Goal: Information Seeking & Learning: Learn about a topic

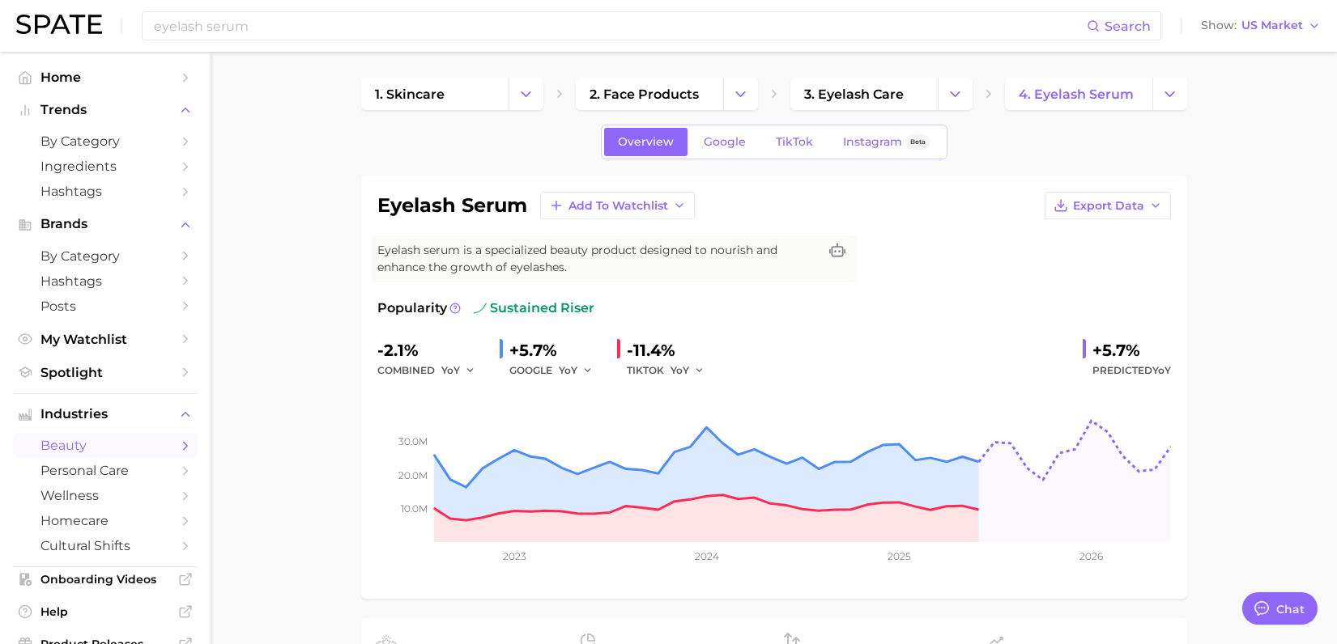
scroll to position [101, 0]
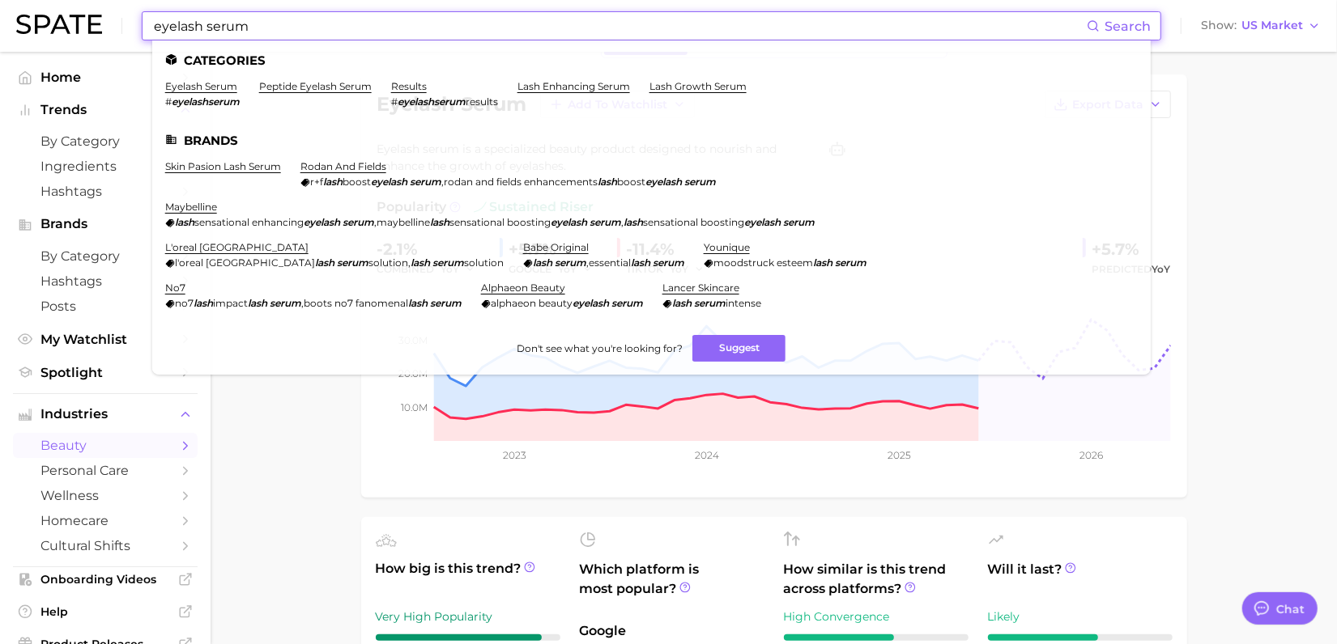
click at [255, 32] on input "eyelash serum" at bounding box center [619, 26] width 934 height 28
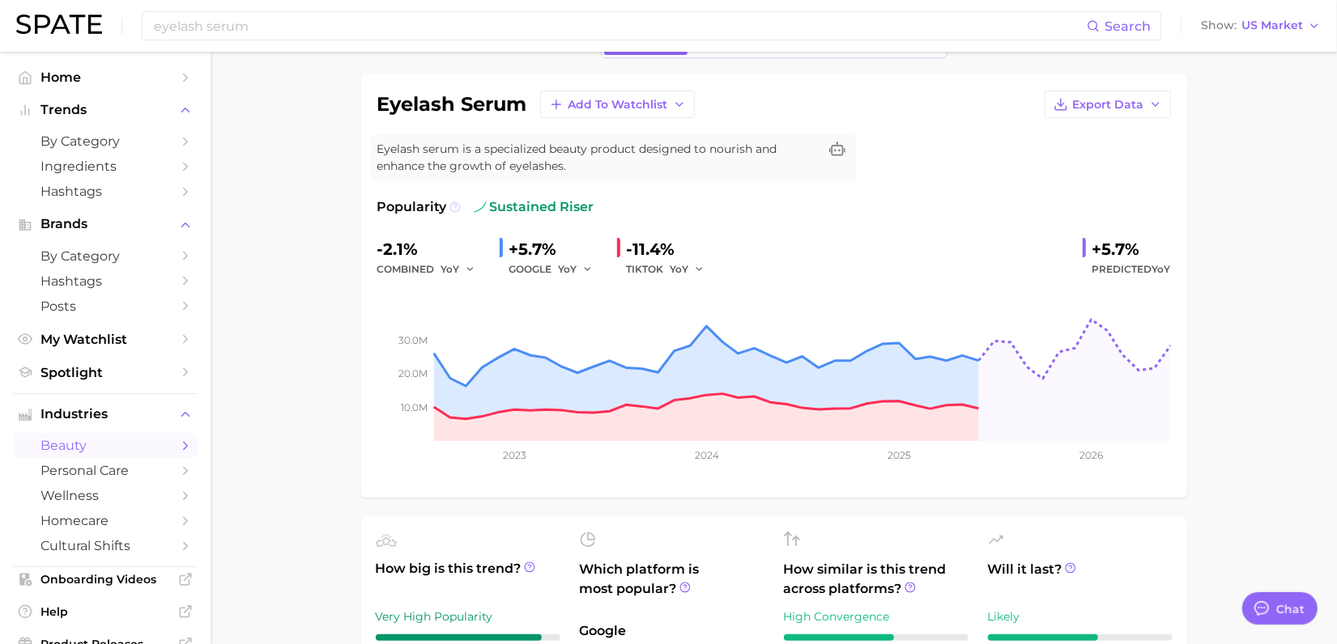
click at [453, 206] on icon at bounding box center [454, 207] width 11 height 11
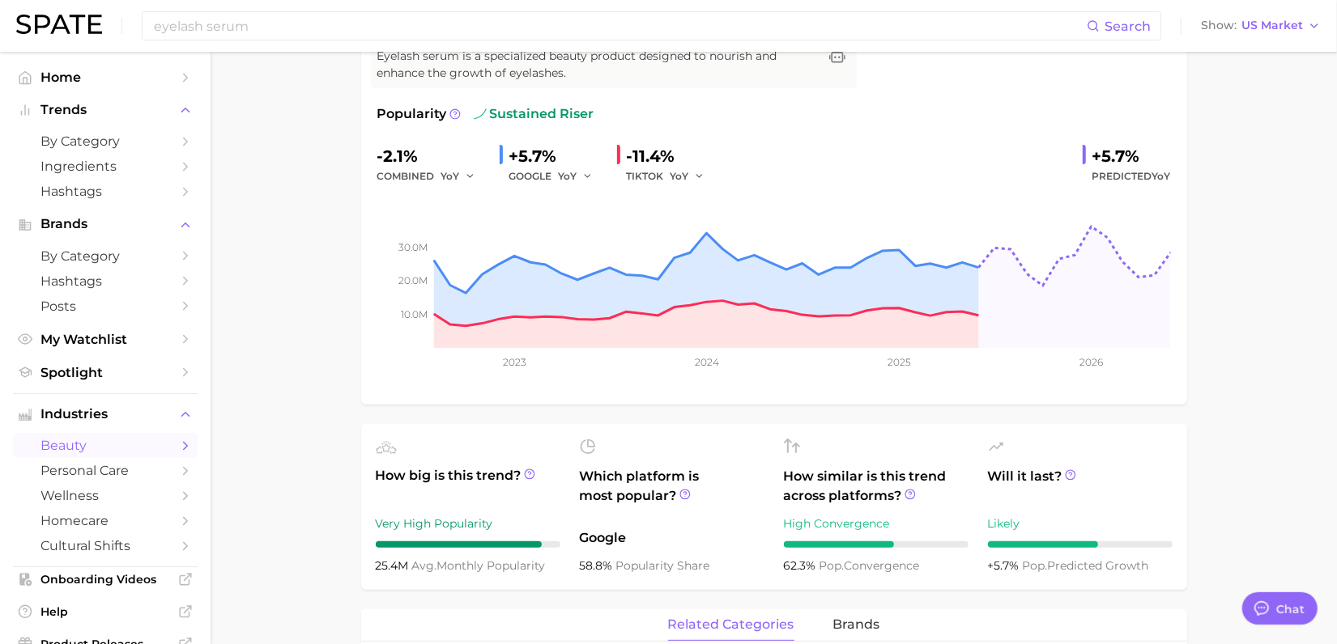
scroll to position [304, 0]
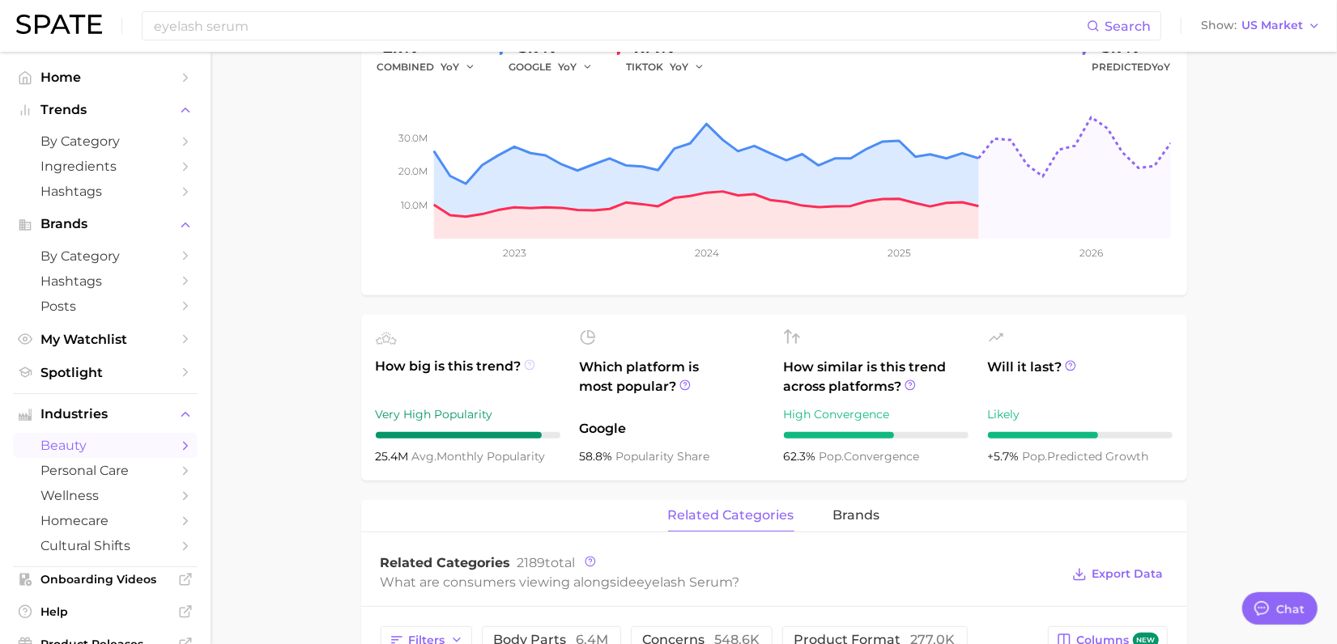
click at [529, 368] on icon at bounding box center [529, 364] width 11 height 11
click at [503, 385] on span "How big is this trend?" at bounding box center [468, 377] width 185 height 40
click at [912, 385] on icon at bounding box center [909, 385] width 11 height 11
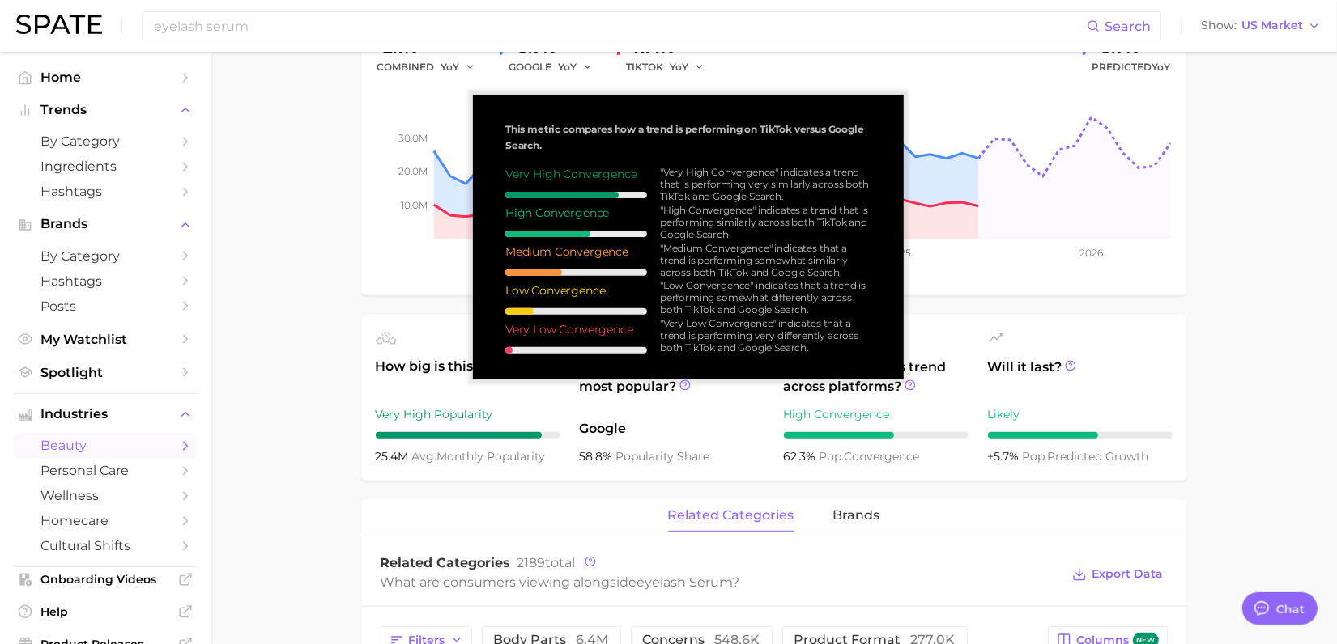
click at [946, 423] on div "How similar is this trend across platforms? High Convergence 62.3% pop. converg…" at bounding box center [876, 397] width 185 height 137
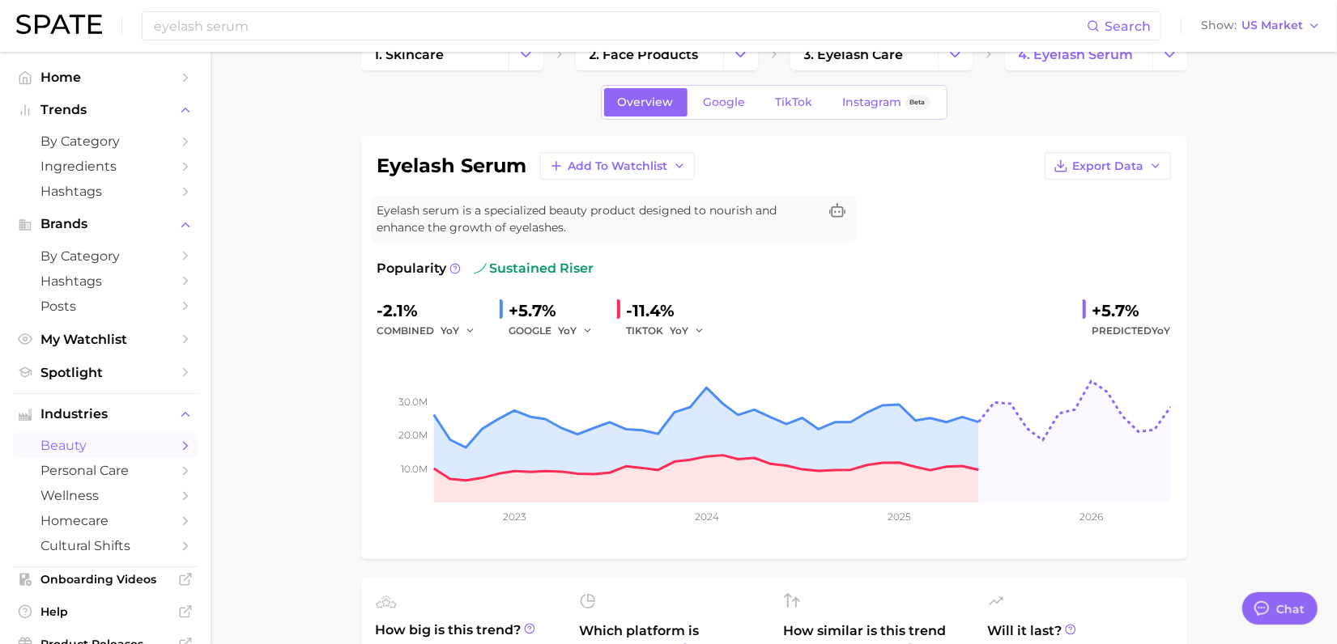
scroll to position [0, 0]
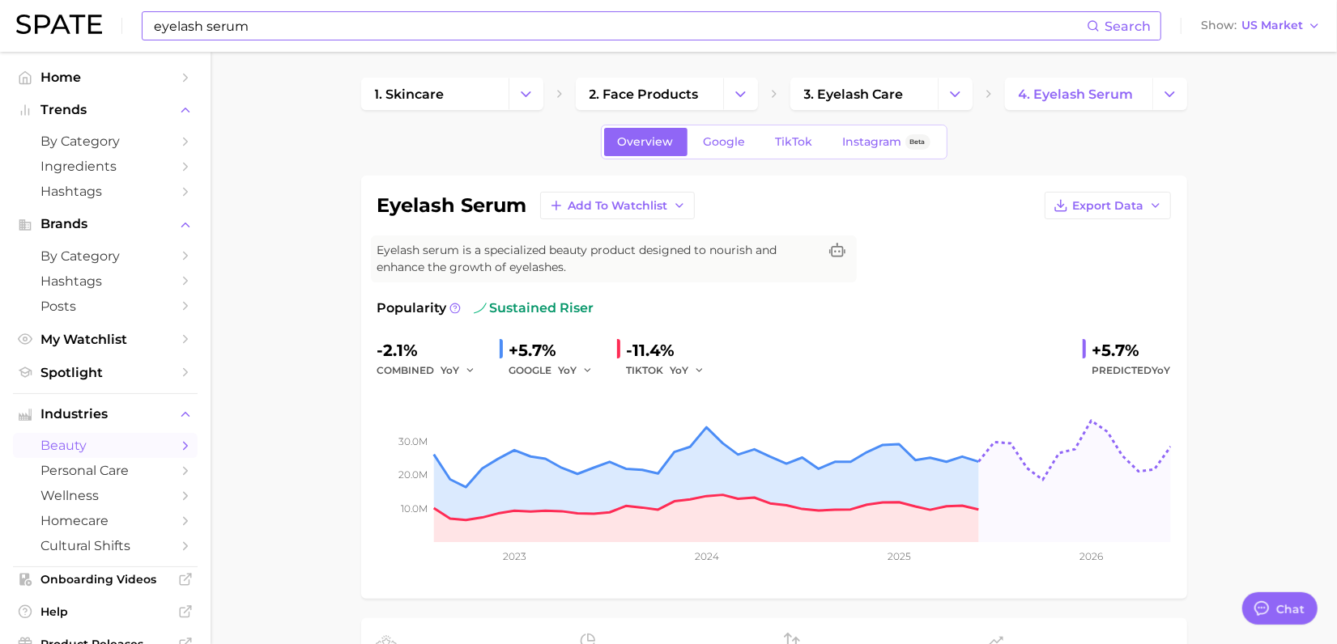
click at [280, 21] on input "eyelash serum" at bounding box center [619, 26] width 934 height 28
type input "e"
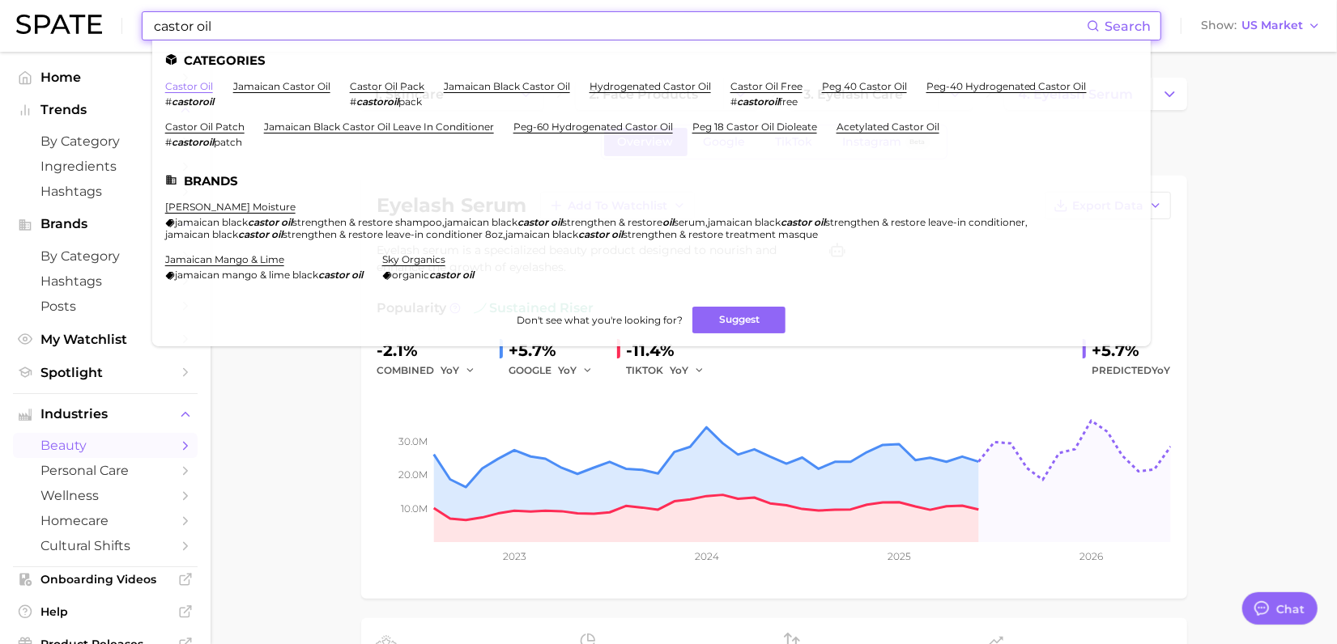
click at [184, 87] on link "castor oil" at bounding box center [189, 86] width 48 height 12
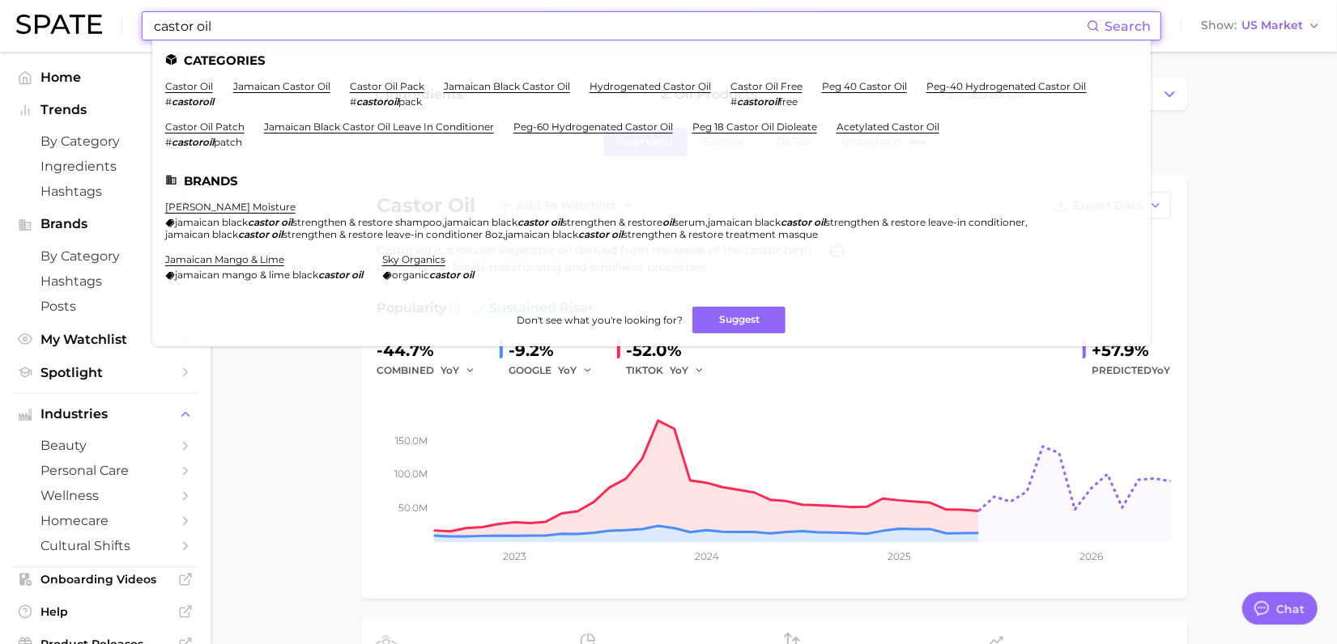
click at [317, 33] on input "castor oil" at bounding box center [619, 26] width 934 height 28
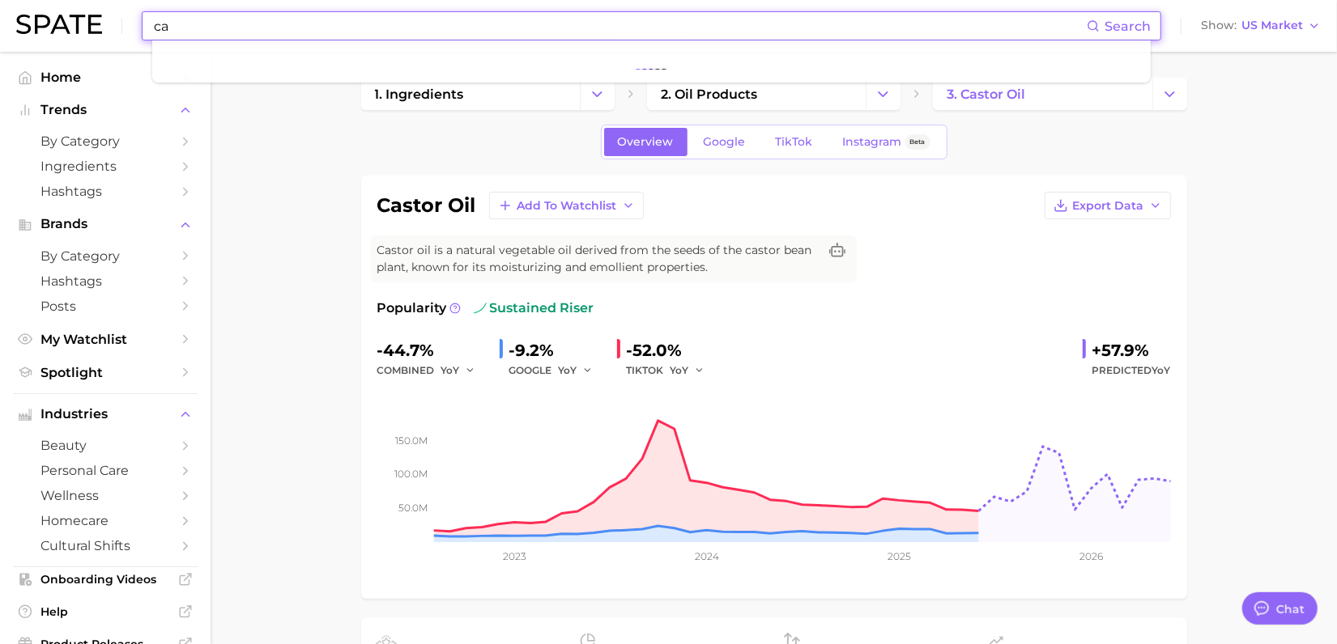
type input "c"
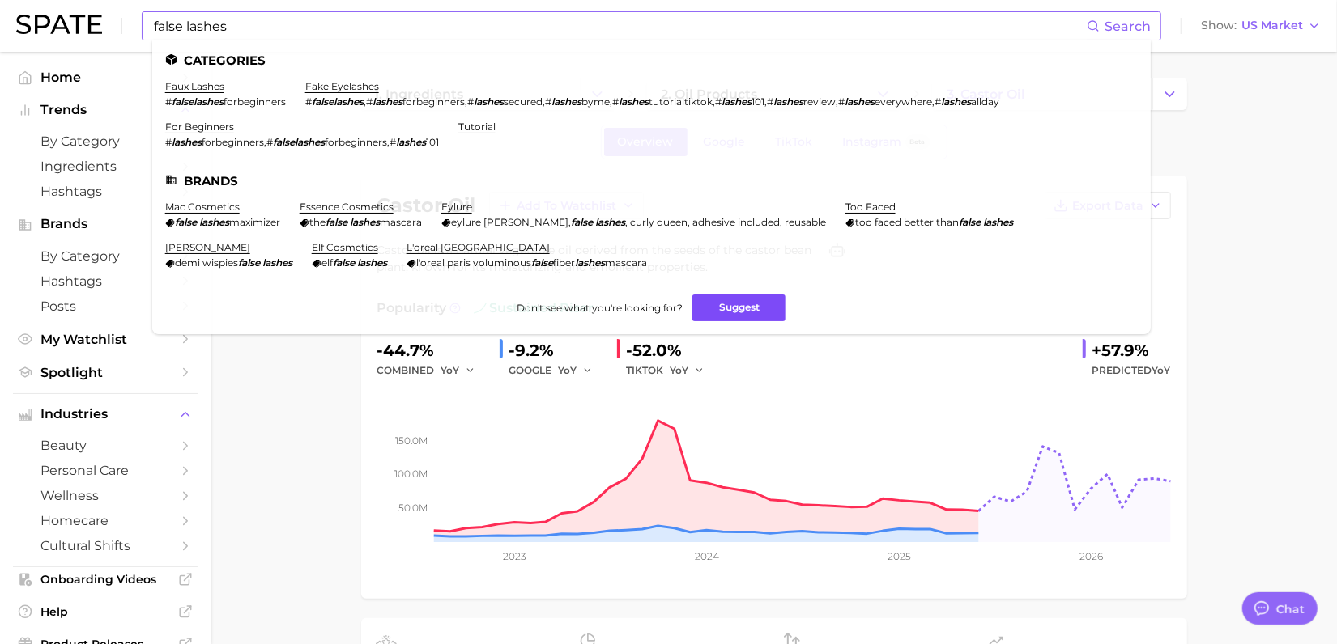
click at [710, 304] on button "Suggest" at bounding box center [738, 308] width 93 height 27
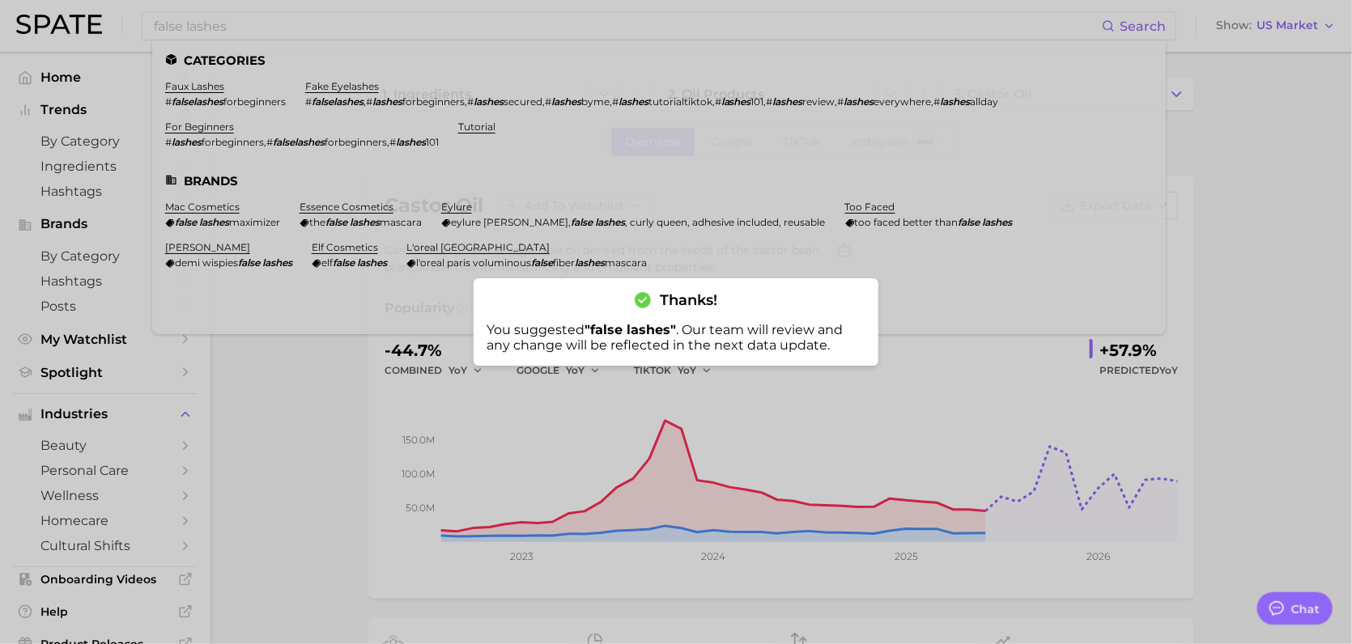
click at [712, 244] on div at bounding box center [676, 322] width 1352 height 644
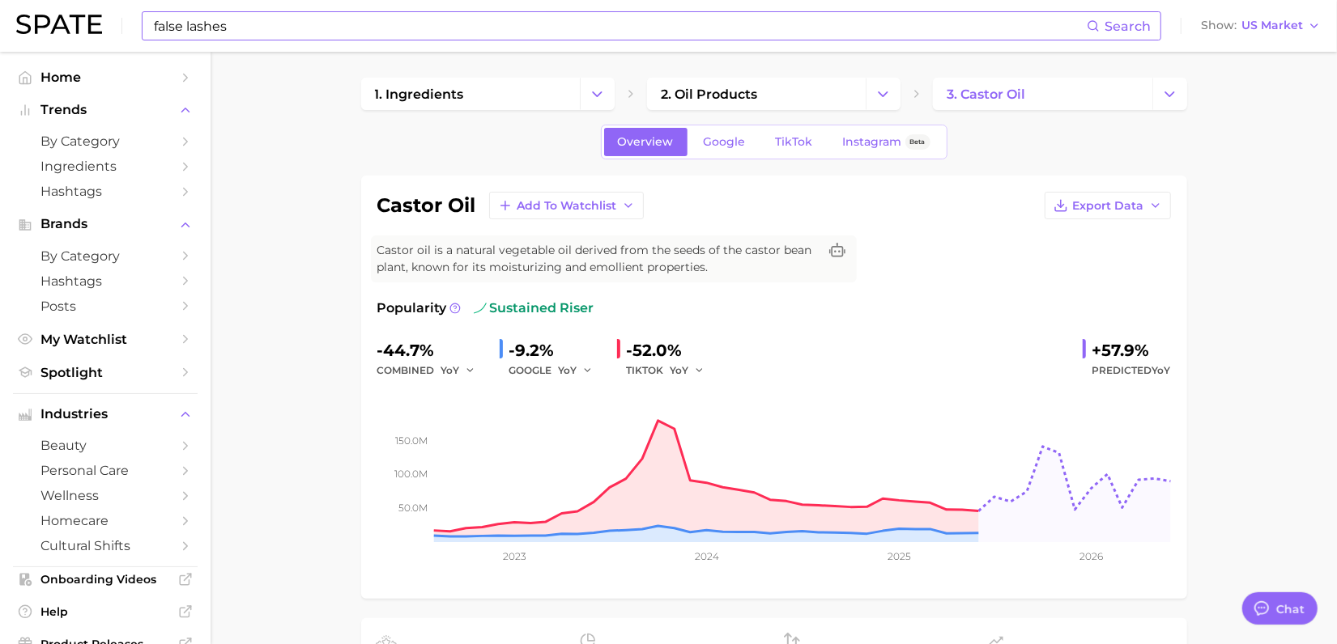
click at [316, 22] on input "false lashes" at bounding box center [619, 26] width 934 height 28
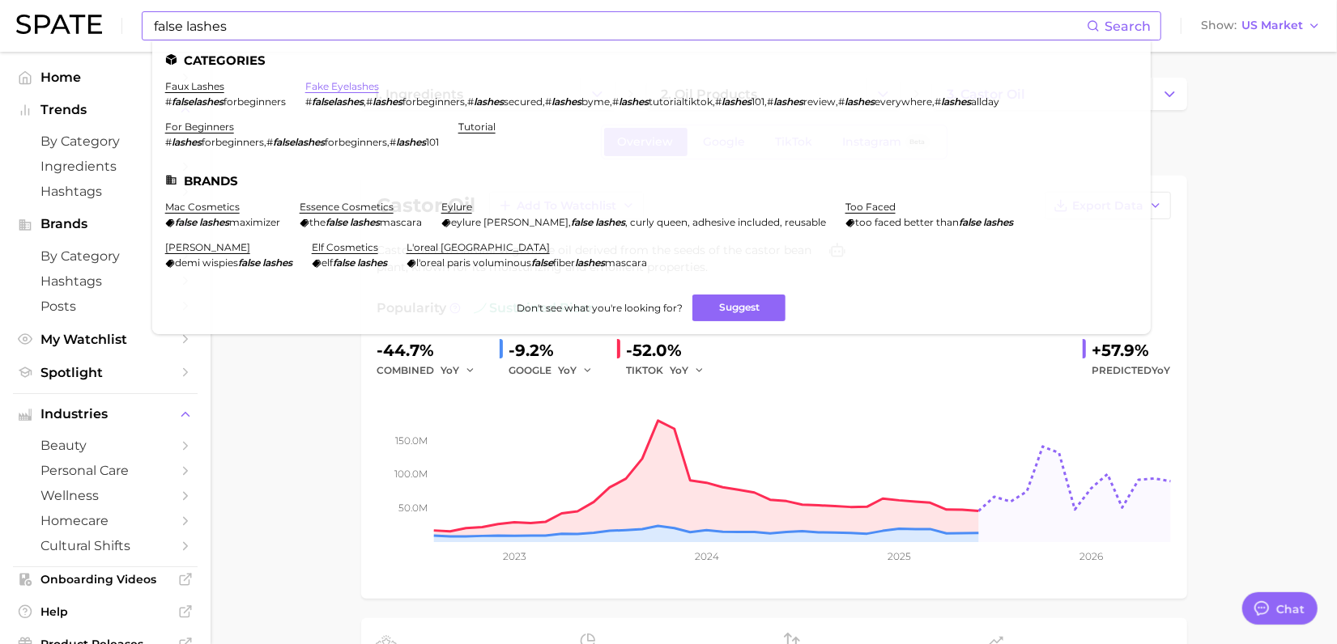
click at [325, 88] on link "fake eyelashes" at bounding box center [342, 86] width 74 height 12
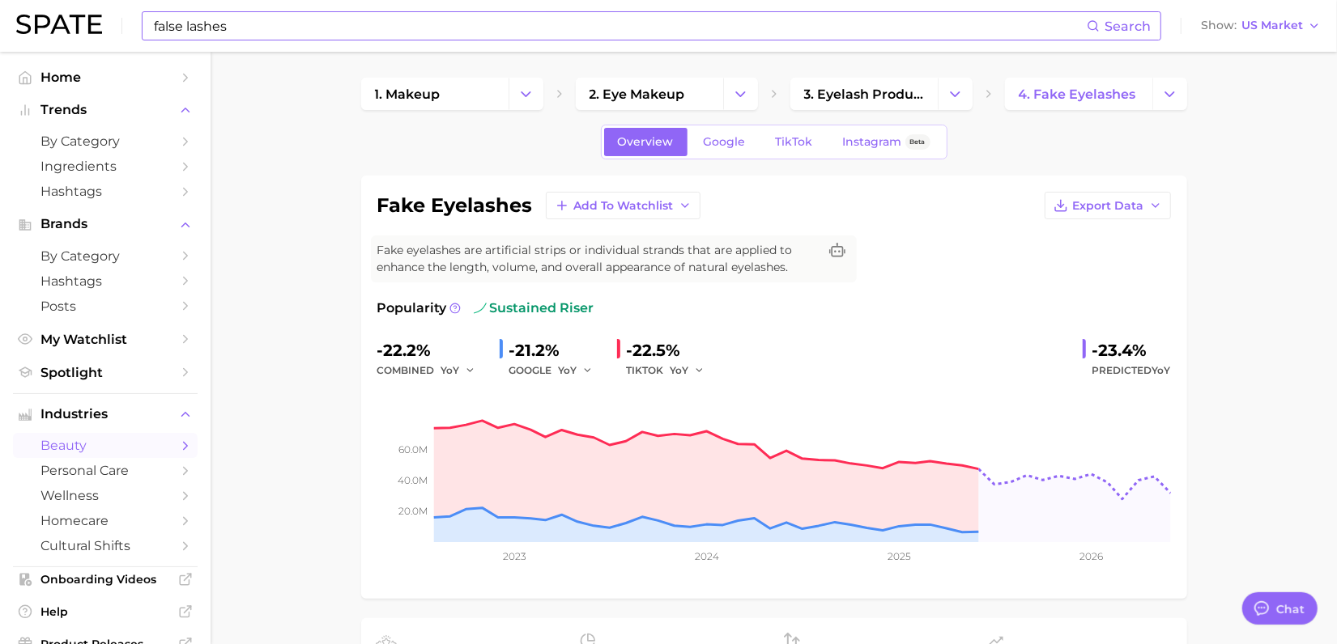
click at [248, 28] on input "false lashes" at bounding box center [619, 26] width 934 height 28
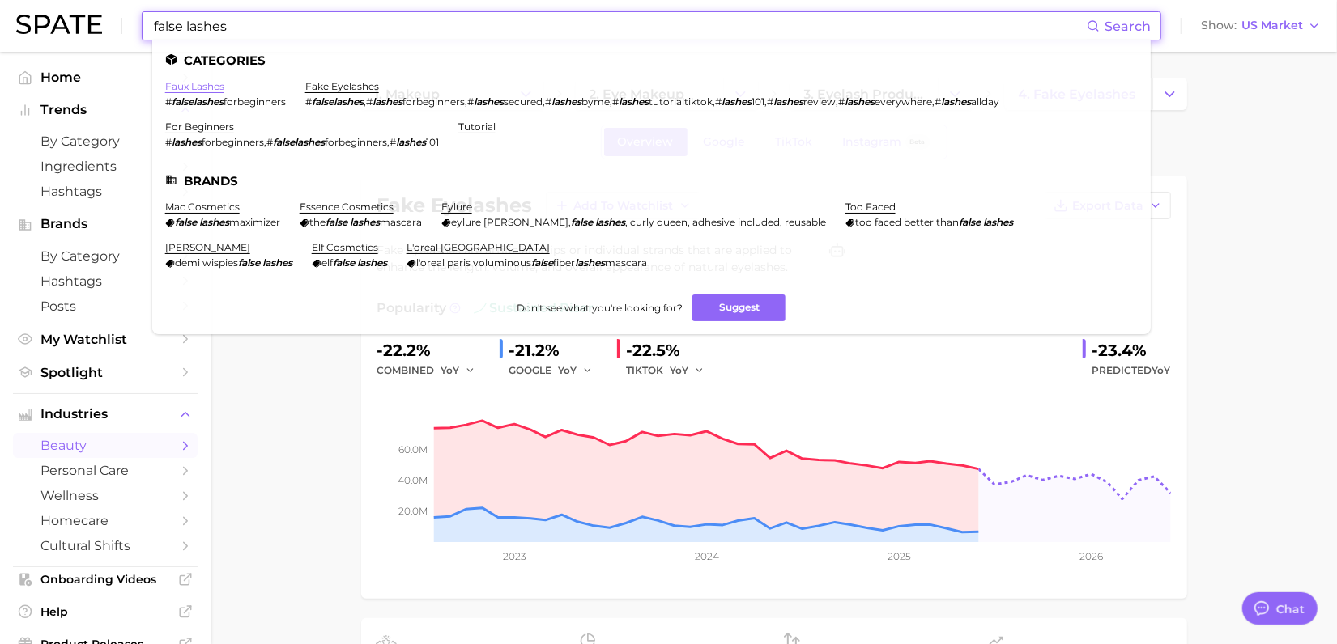
click at [197, 89] on link "faux lashes" at bounding box center [194, 86] width 59 height 12
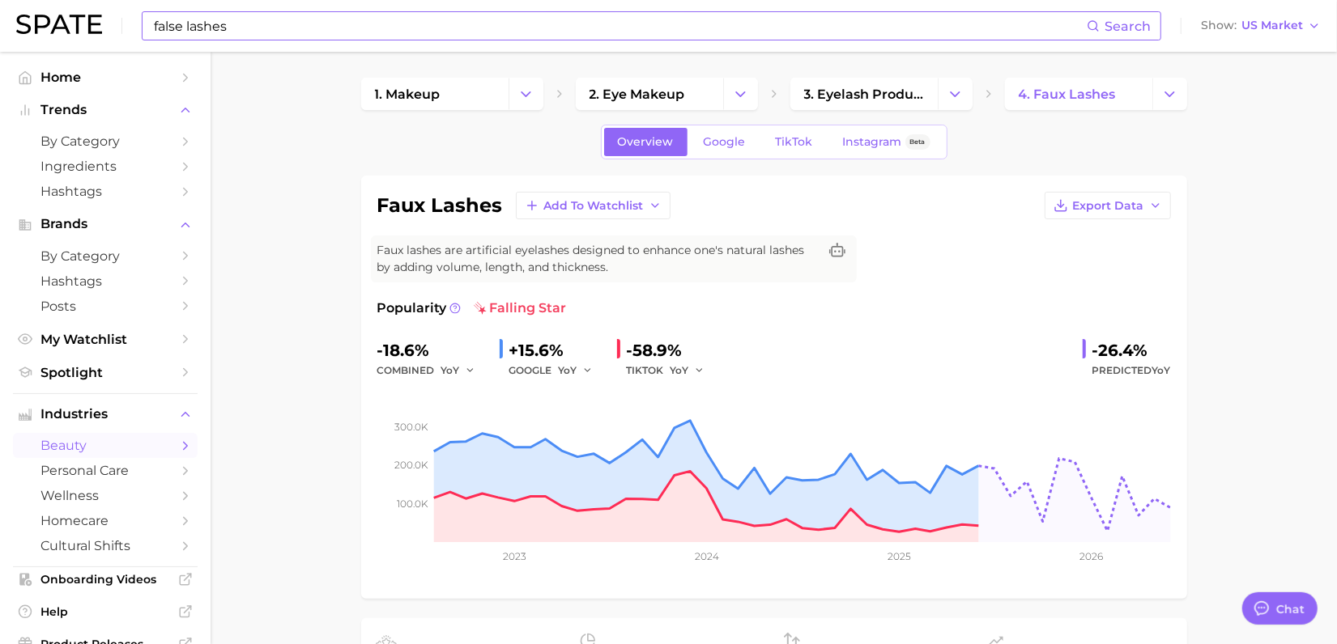
click at [227, 26] on input "false lashes" at bounding box center [619, 26] width 934 height 28
type input "f"
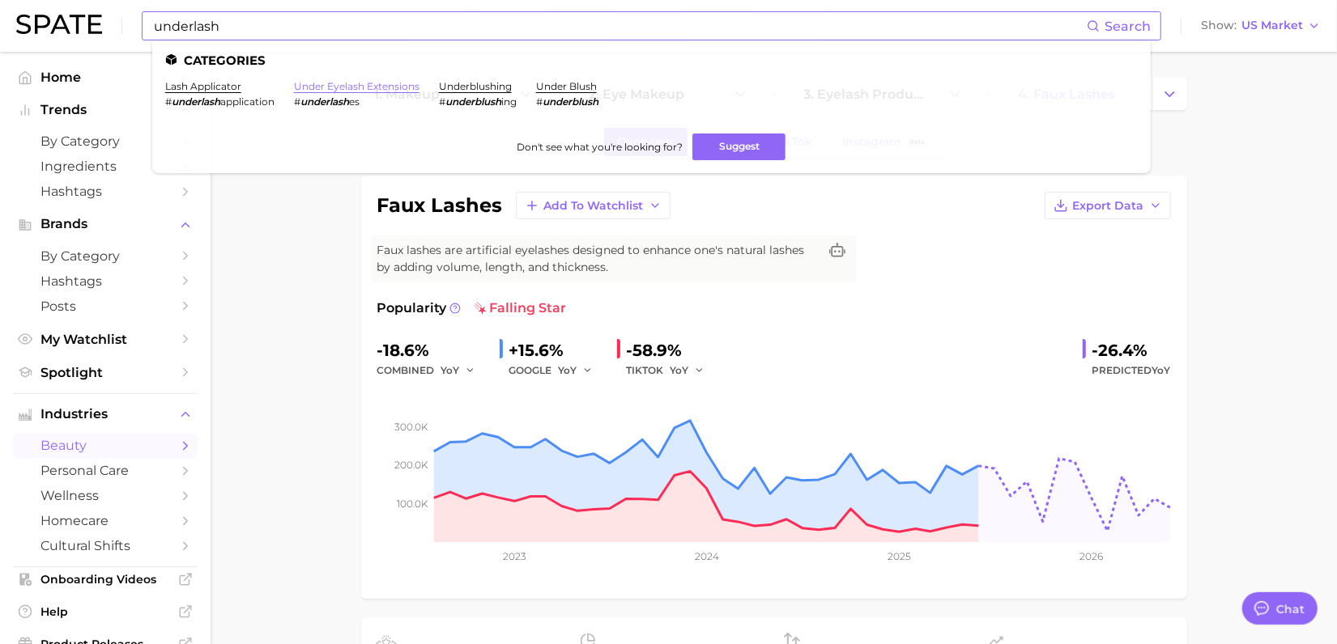
click at [338, 87] on link "under eyelash extensions" at bounding box center [356, 86] width 125 height 12
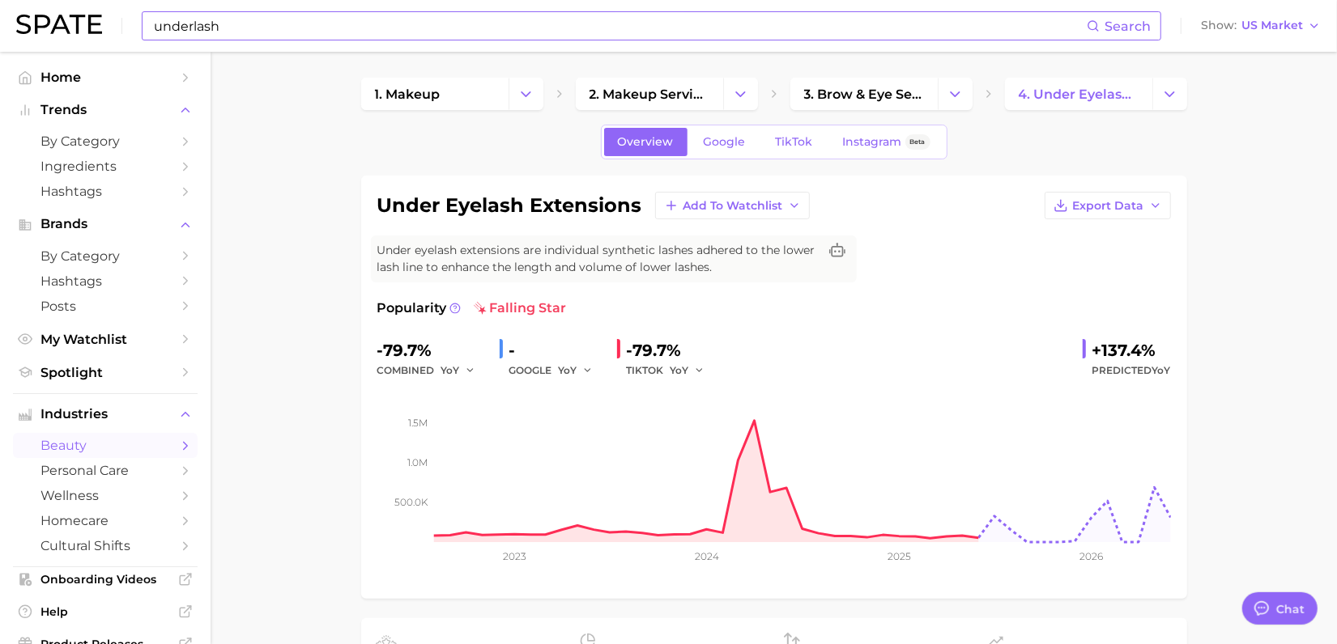
click at [253, 27] on input "underlash" at bounding box center [619, 26] width 934 height 28
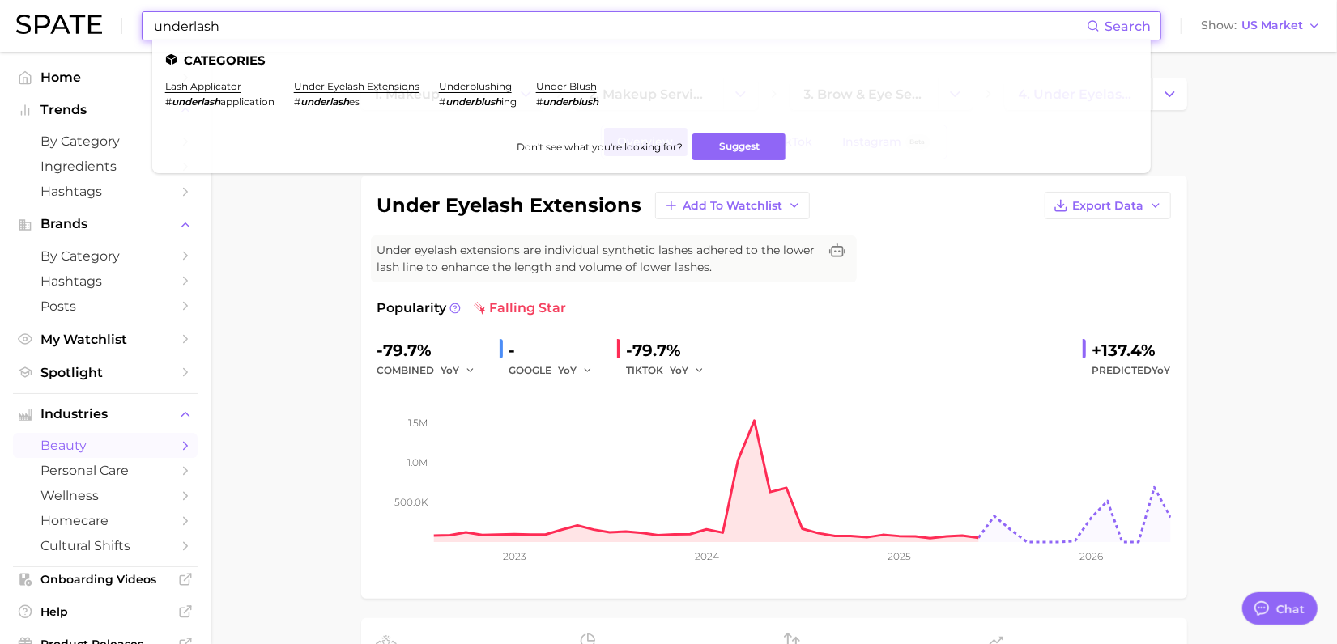
drag, startPoint x: 222, startPoint y: 28, endPoint x: 62, endPoint y: -9, distance: 164.4
click at [62, 0] on html "underlash Search Categories lash applicator # underlash application under eyela…" at bounding box center [668, 322] width 1337 height 644
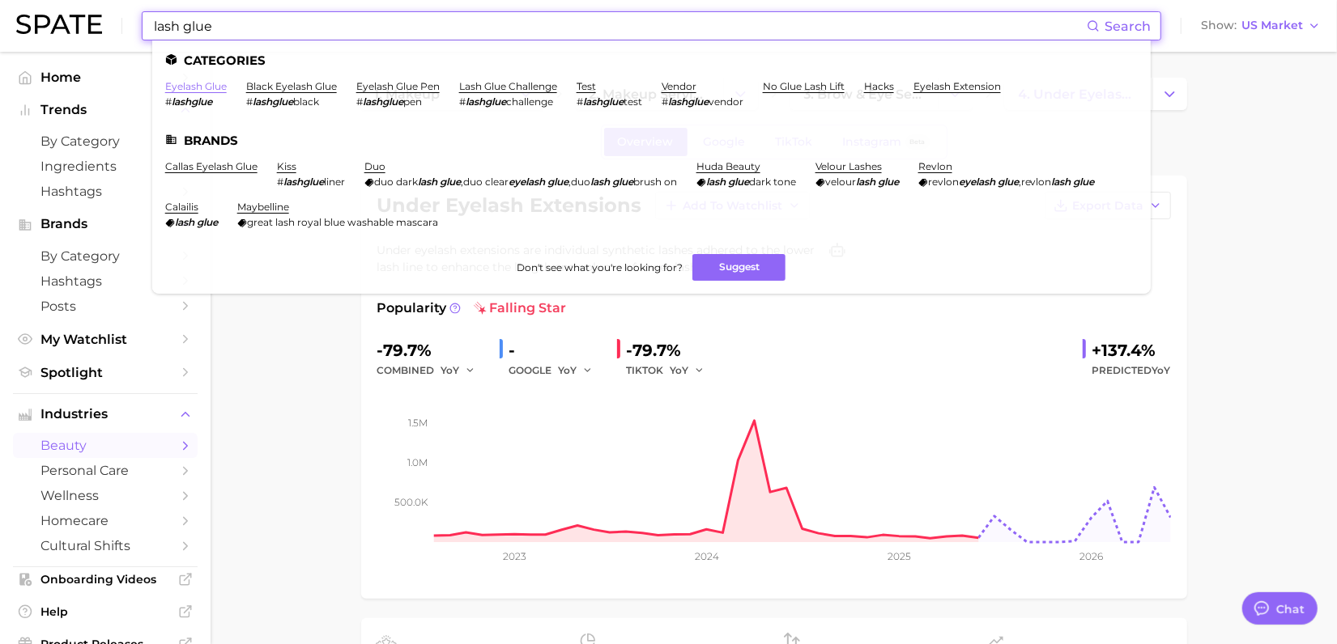
click at [200, 82] on link "eyelash glue" at bounding box center [196, 86] width 62 height 12
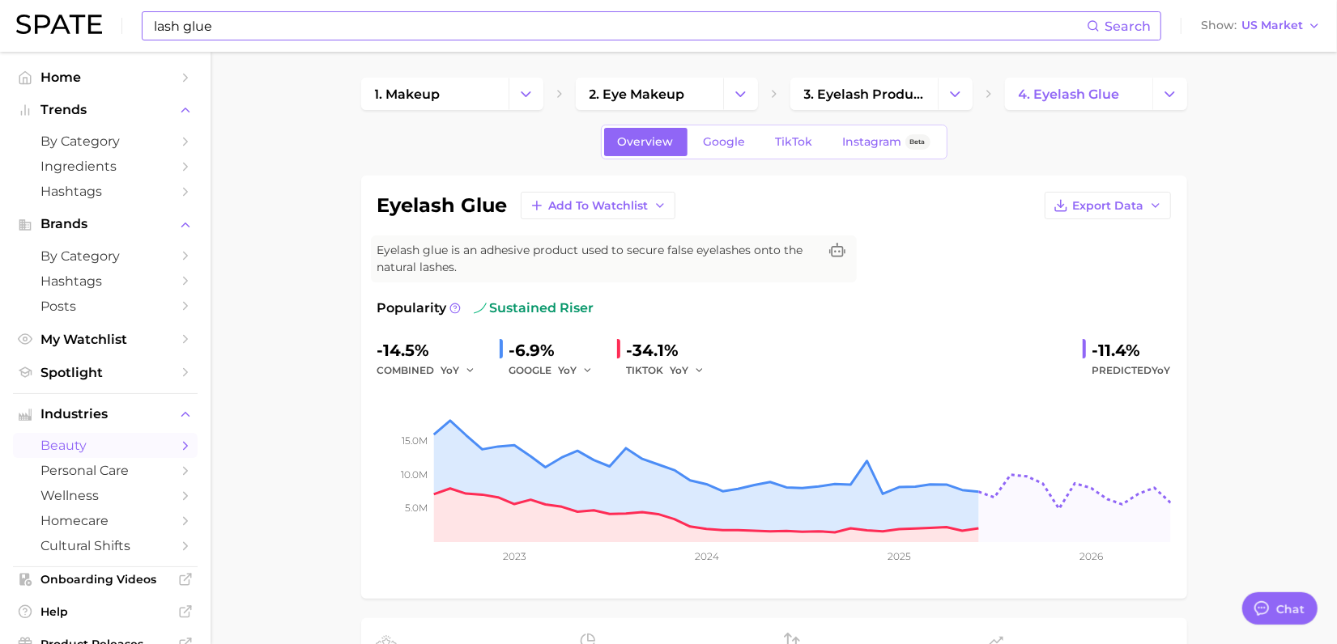
click at [221, 27] on input "lash glue" at bounding box center [619, 26] width 934 height 28
type input "l"
type input "skincare ingredients"
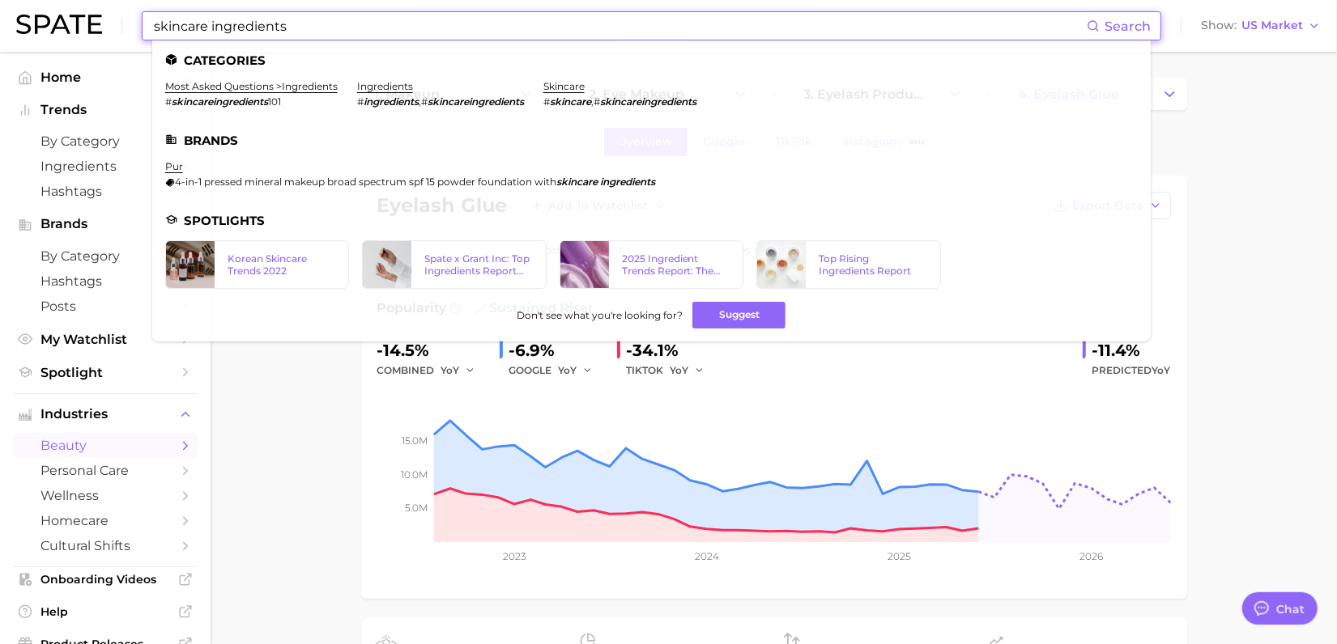
drag, startPoint x: 292, startPoint y: 28, endPoint x: 142, endPoint y: 11, distance: 150.6
click at [142, 11] on div "skincare ingredients Search Categories most asked questions > ingredients # ski…" at bounding box center [651, 25] width 1019 height 29
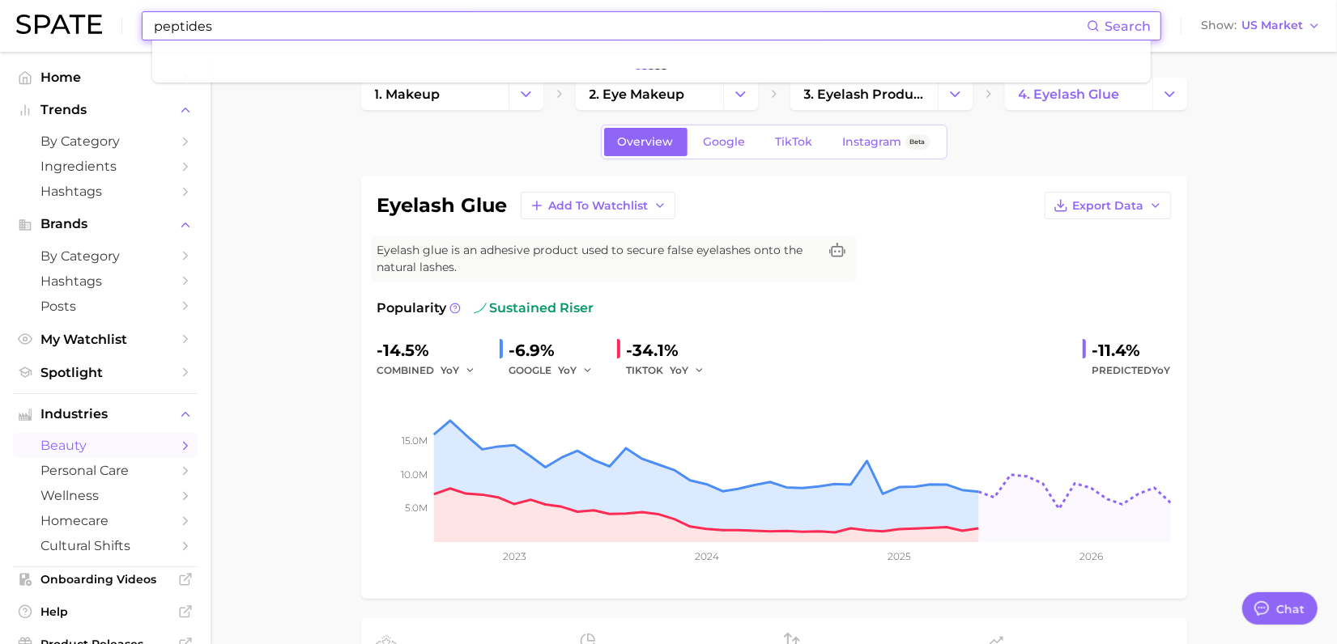
type input "peptides"
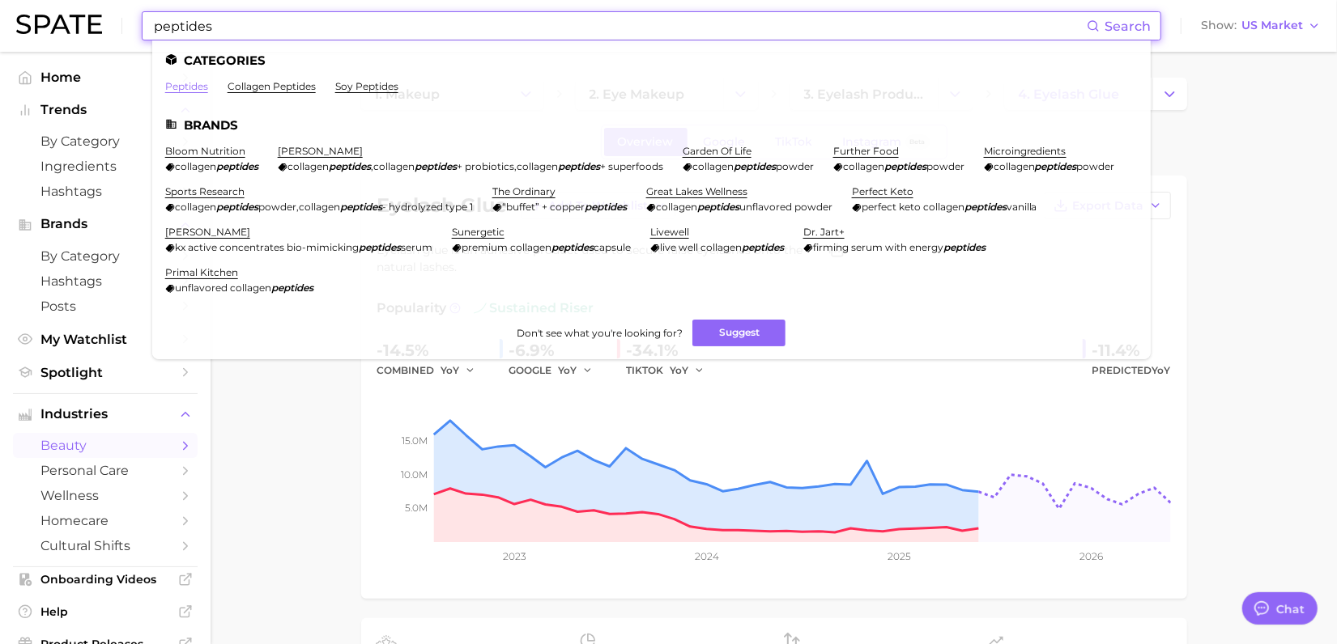
click at [186, 81] on link "peptides" at bounding box center [186, 86] width 43 height 12
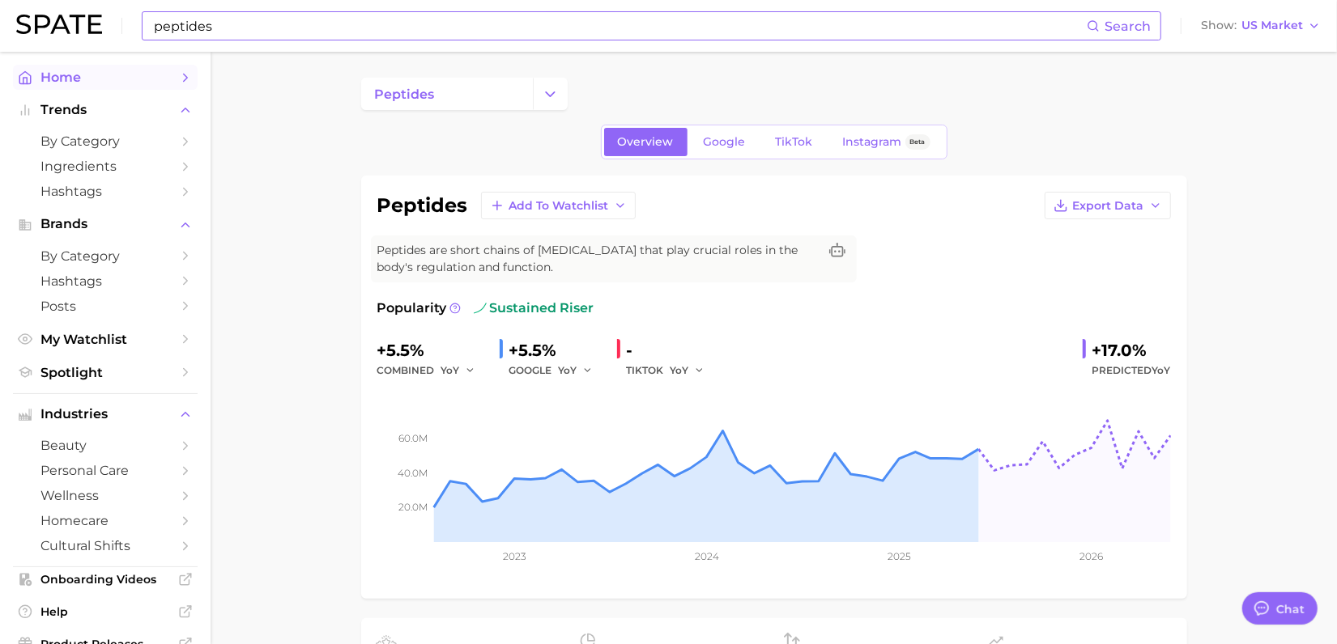
click at [63, 74] on span "Home" at bounding box center [105, 77] width 130 height 15
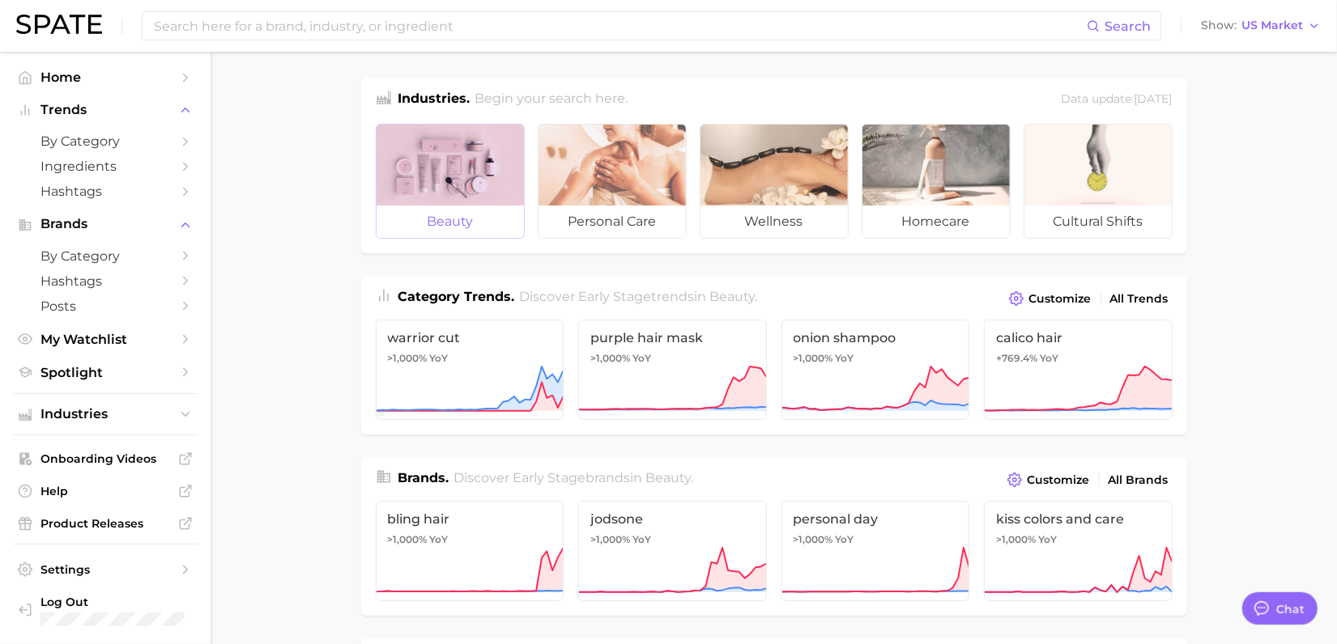
click at [453, 157] on div at bounding box center [449, 165] width 147 height 81
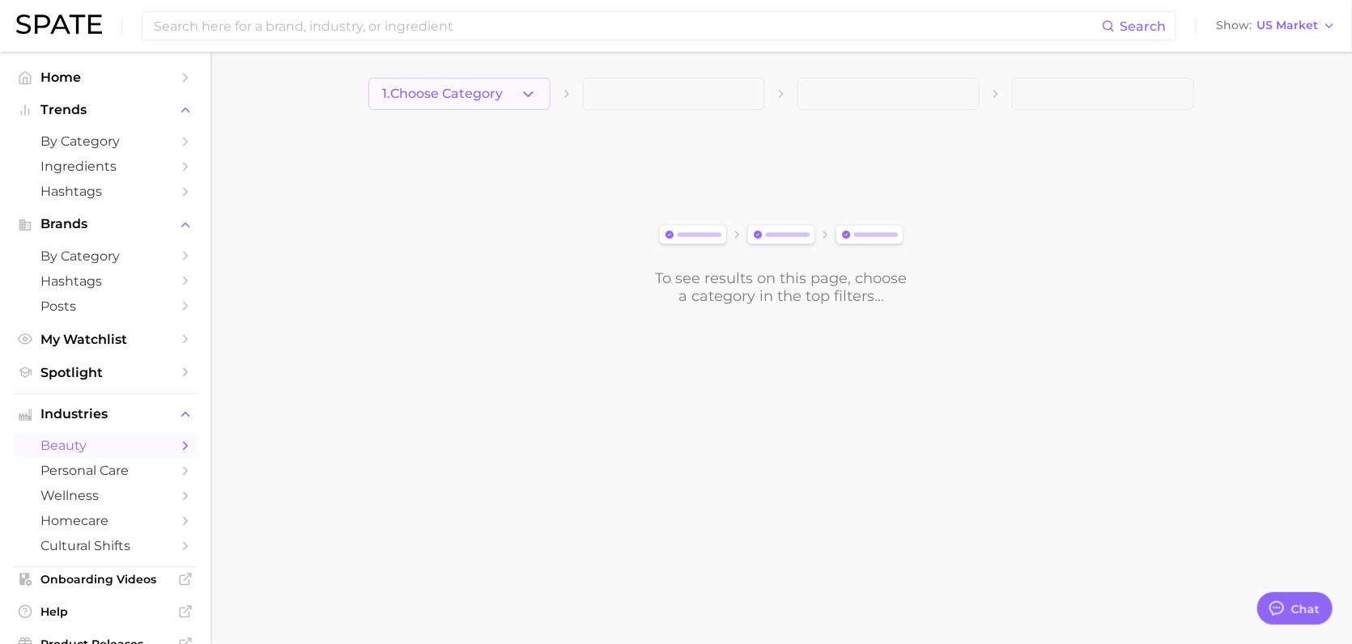
click at [536, 100] on icon "button" at bounding box center [528, 94] width 17 height 17
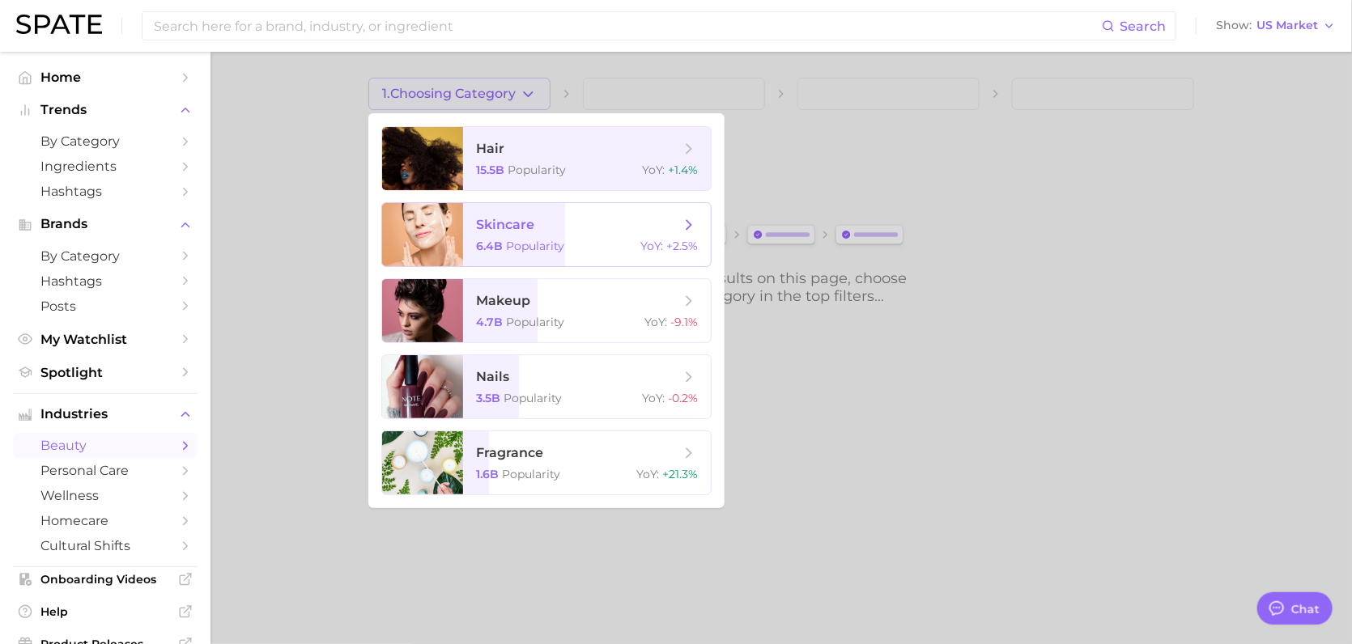
click at [492, 227] on span "skincare" at bounding box center [505, 224] width 58 height 15
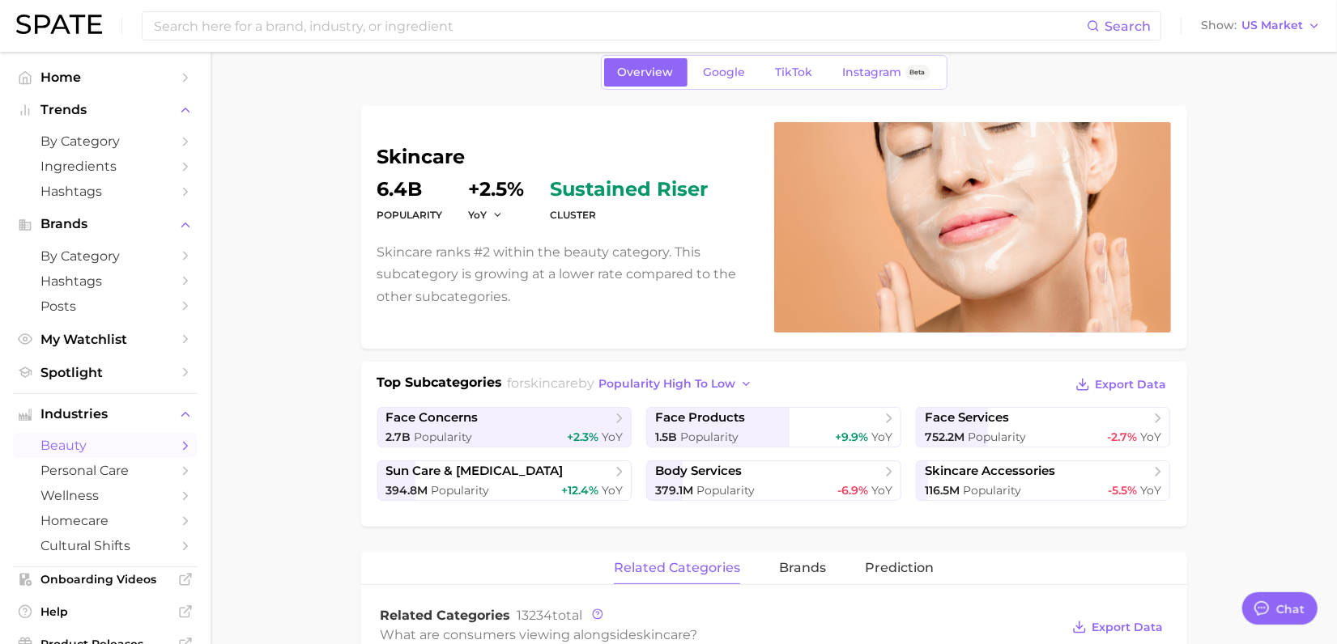
scroll to position [101, 0]
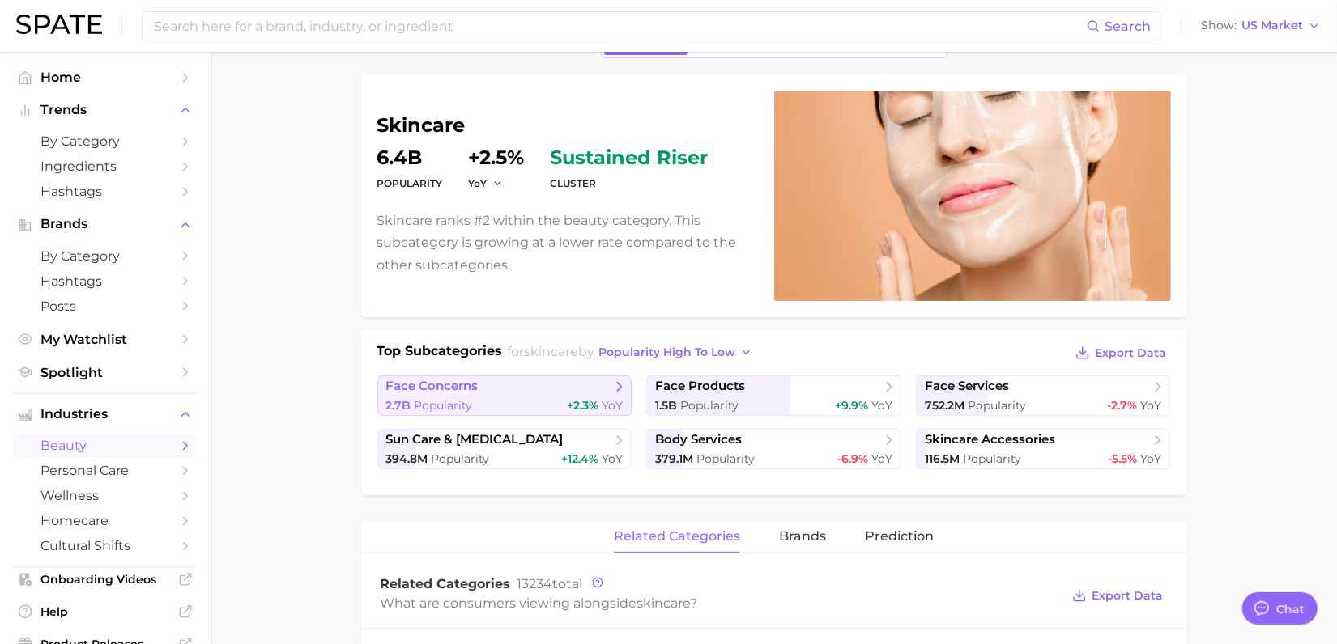
click at [532, 400] on div "2.7b Popularity +2.3% YoY" at bounding box center [504, 405] width 237 height 15
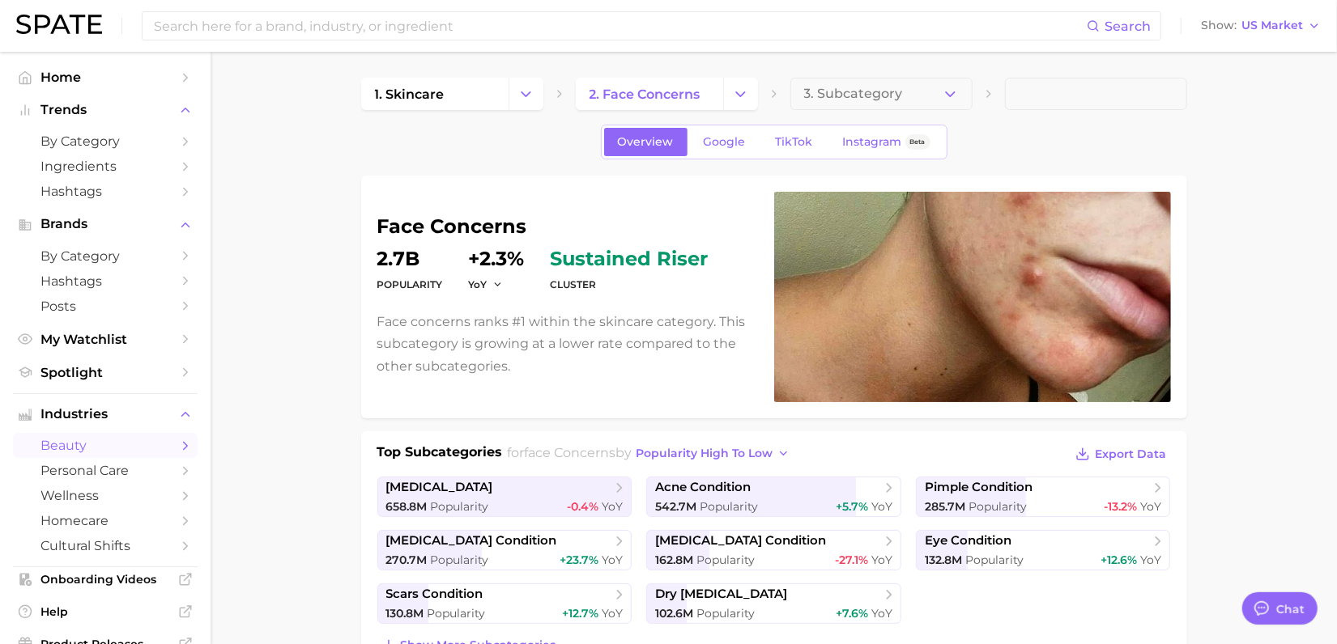
click at [53, 20] on img at bounding box center [59, 24] width 86 height 19
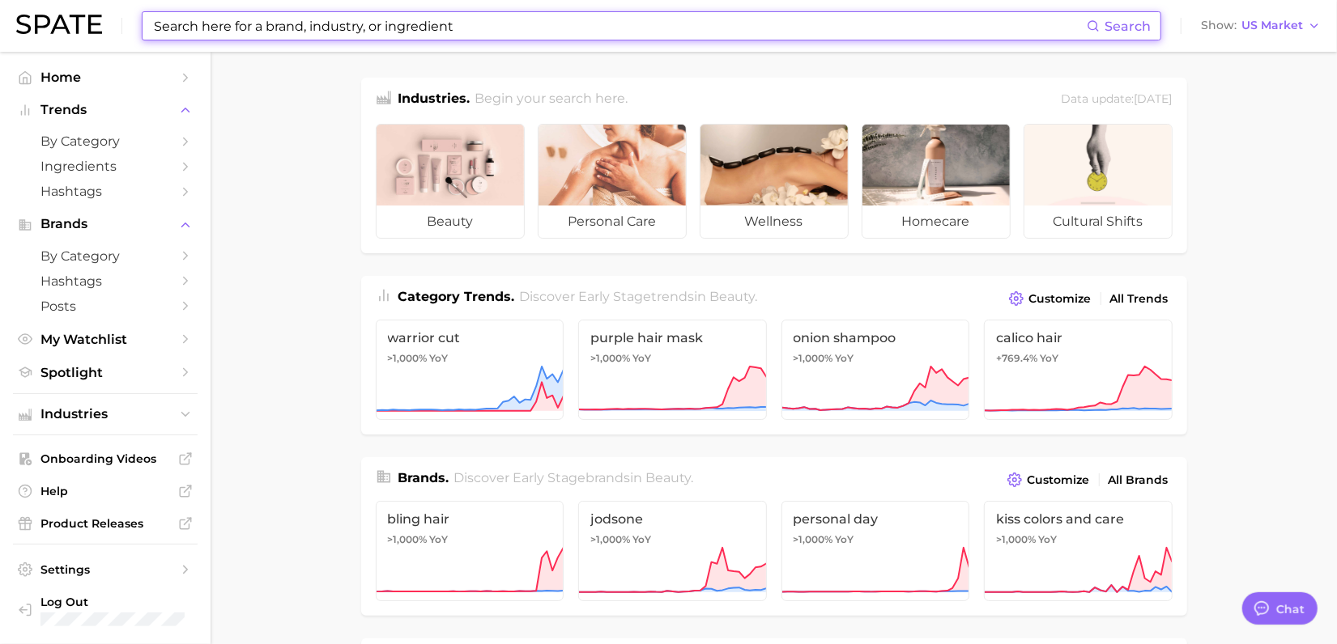
click at [264, 20] on input at bounding box center [619, 26] width 934 height 28
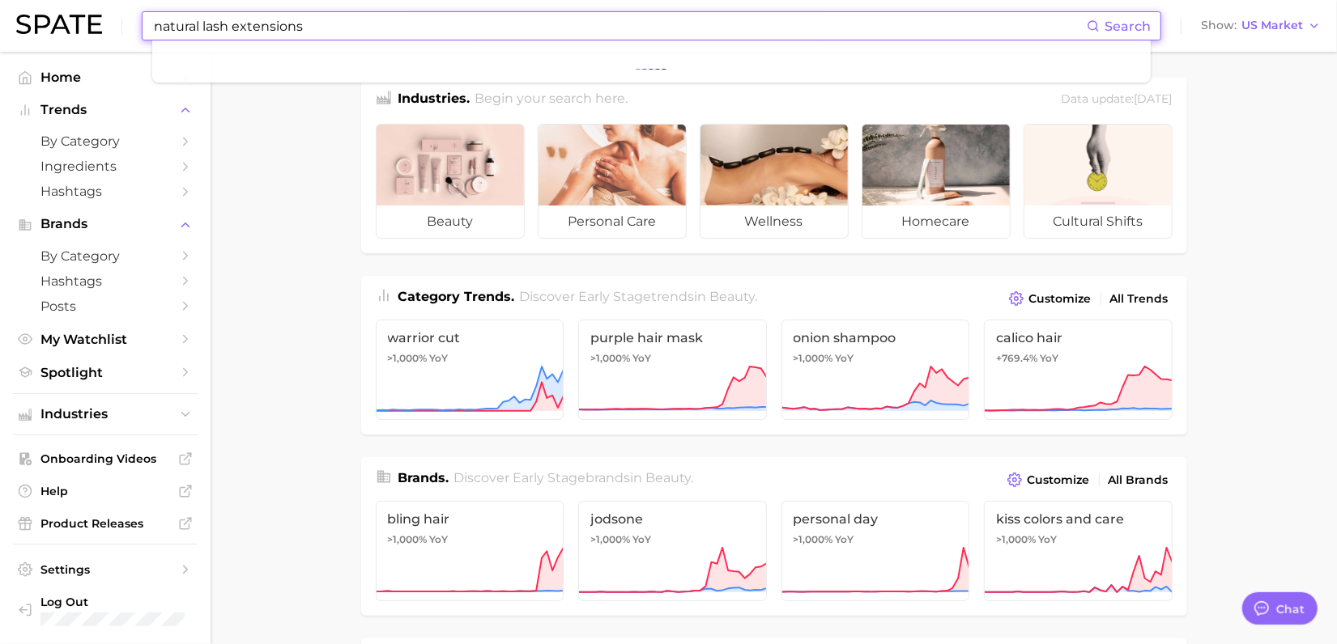
type input "natural lash extensions"
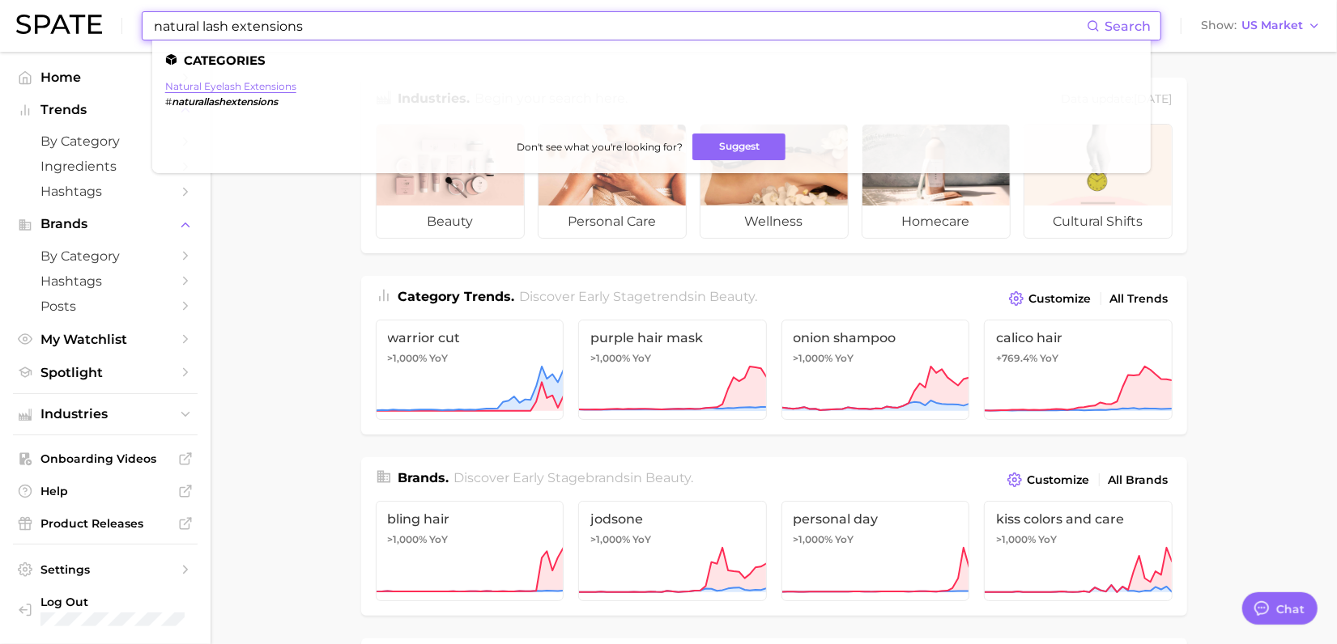
click at [249, 85] on link "natural eyelash extensions" at bounding box center [230, 86] width 131 height 12
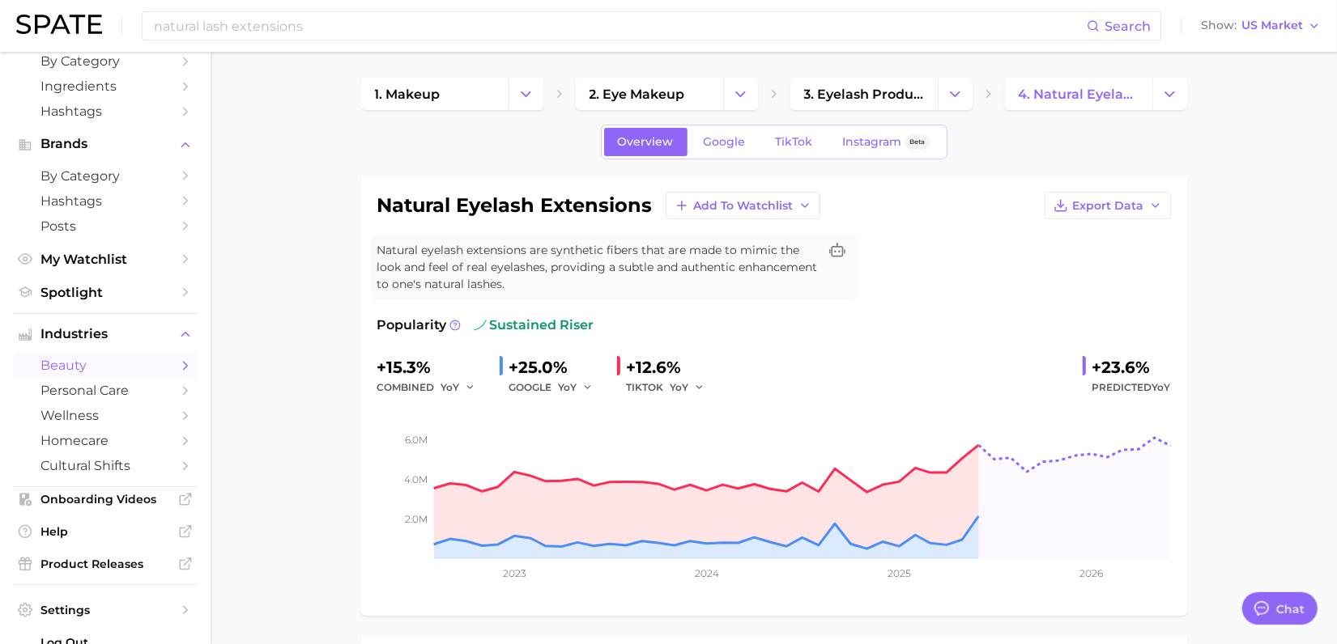
scroll to position [131, 0]
